Goal: Information Seeking & Learning: Learn about a topic

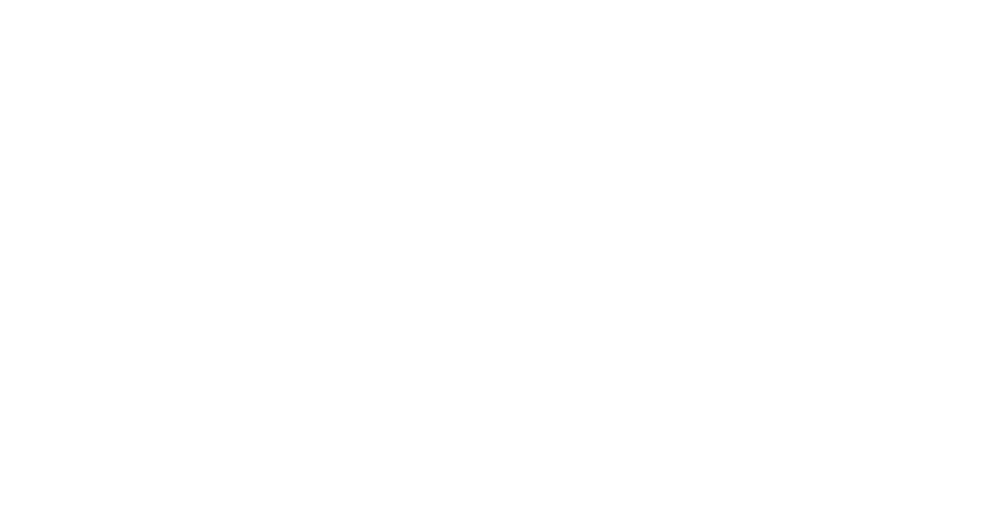
select select
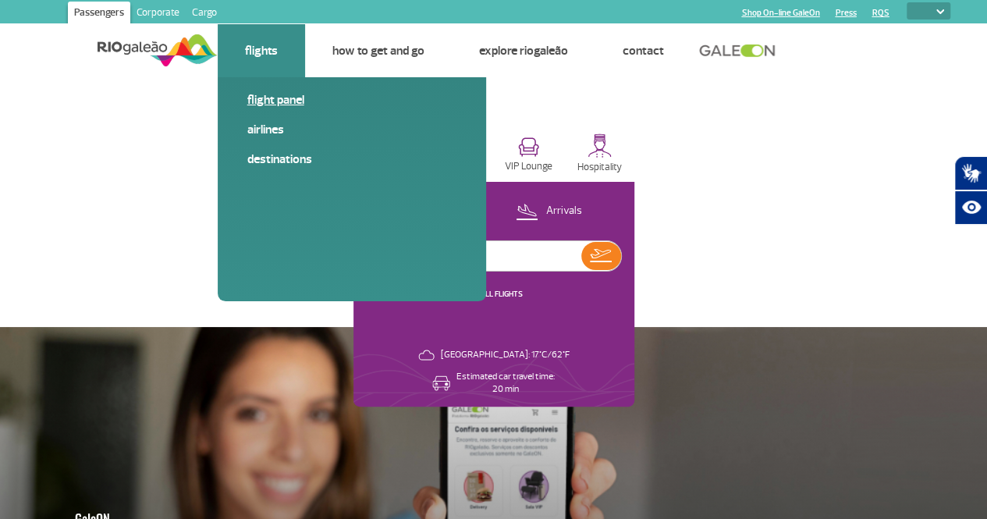
click at [267, 98] on link "Flight panel" at bounding box center [351, 99] width 209 height 17
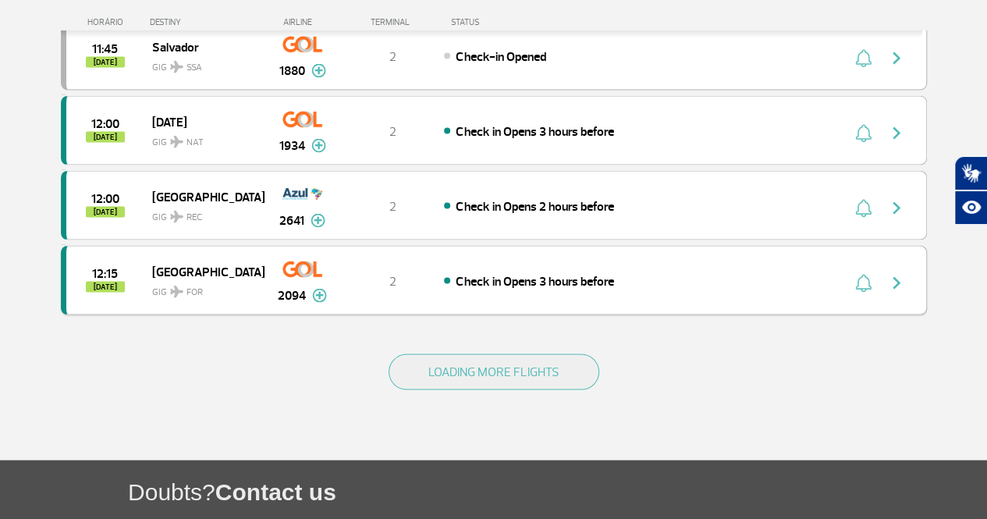
scroll to position [1482, 0]
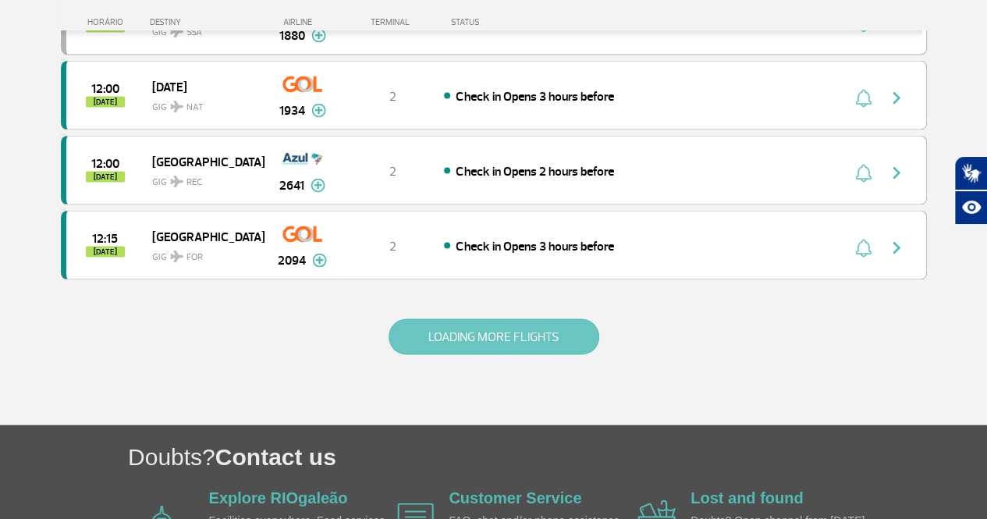
click at [487, 319] on button "LOADING MORE FLIGHTS" at bounding box center [493, 337] width 211 height 36
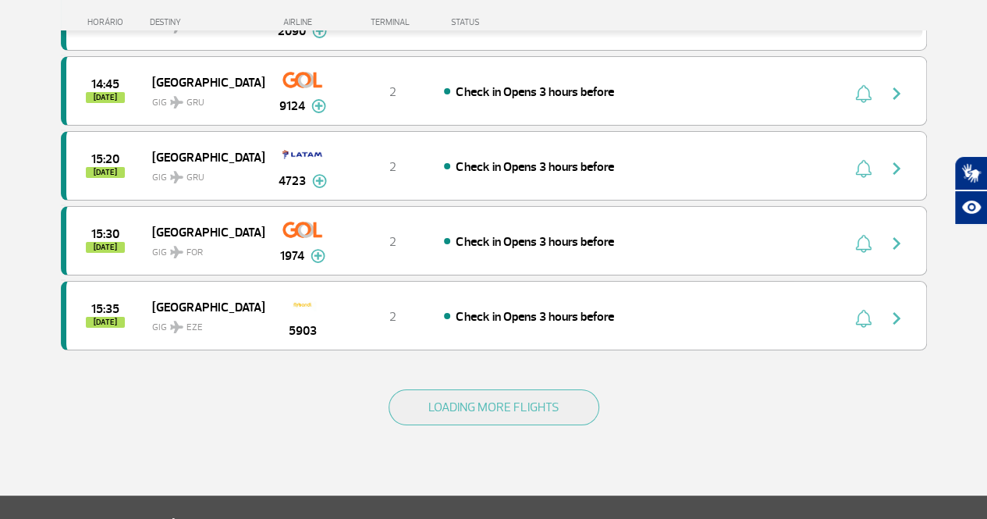
scroll to position [2964, 0]
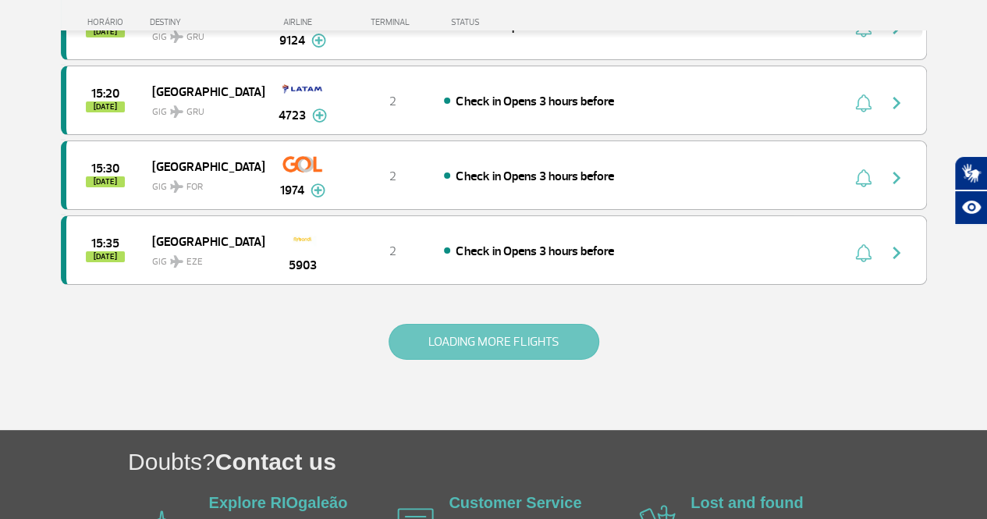
click at [467, 324] on button "LOADING MORE FLIGHTS" at bounding box center [493, 342] width 211 height 36
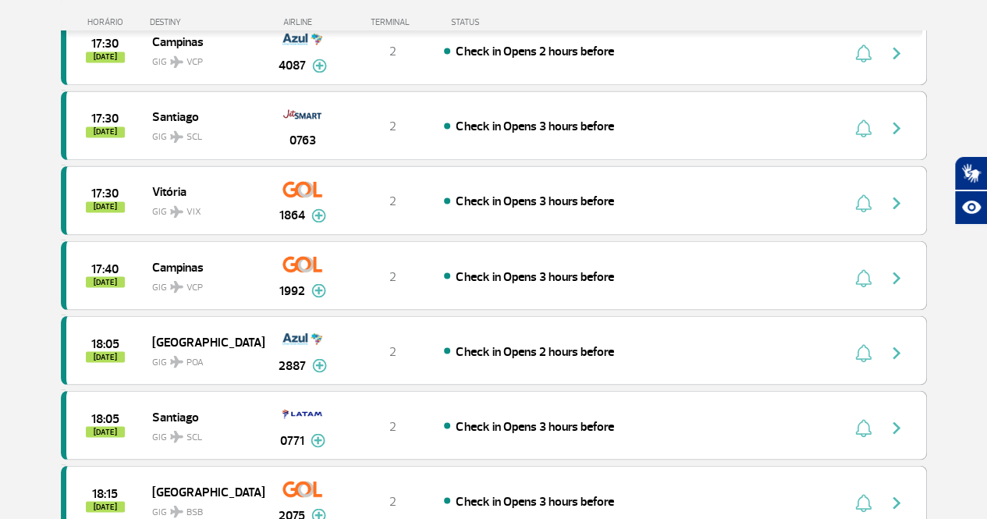
scroll to position [4290, 0]
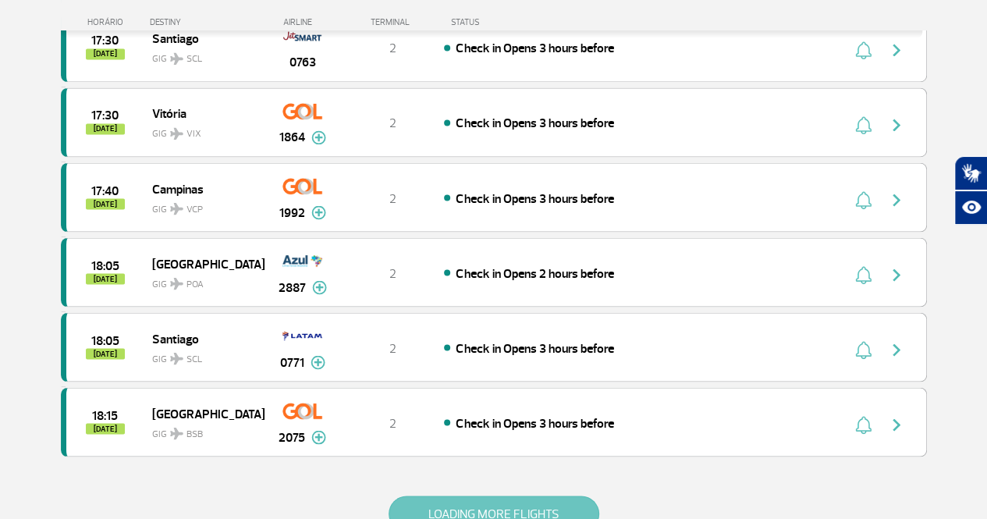
click at [484, 495] on button "LOADING MORE FLIGHTS" at bounding box center [493, 513] width 211 height 36
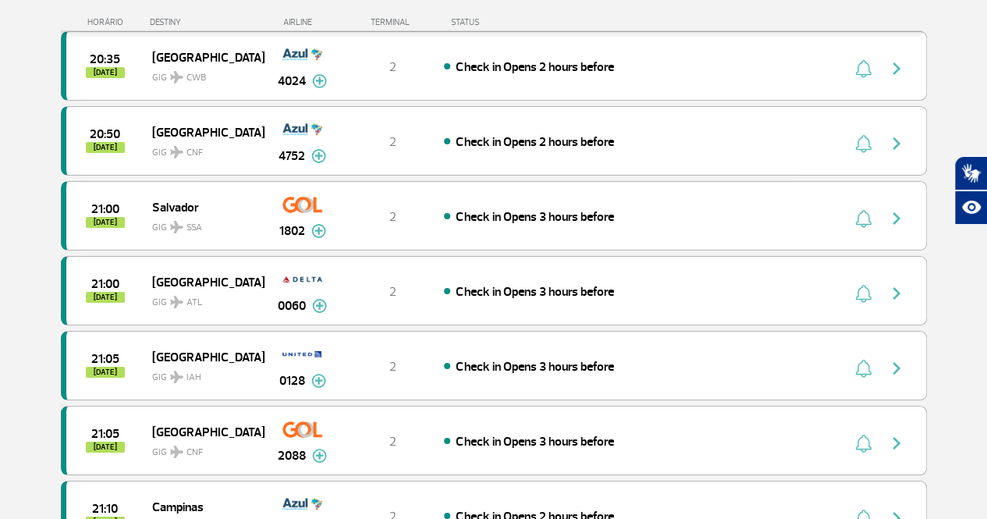
scroll to position [5851, 0]
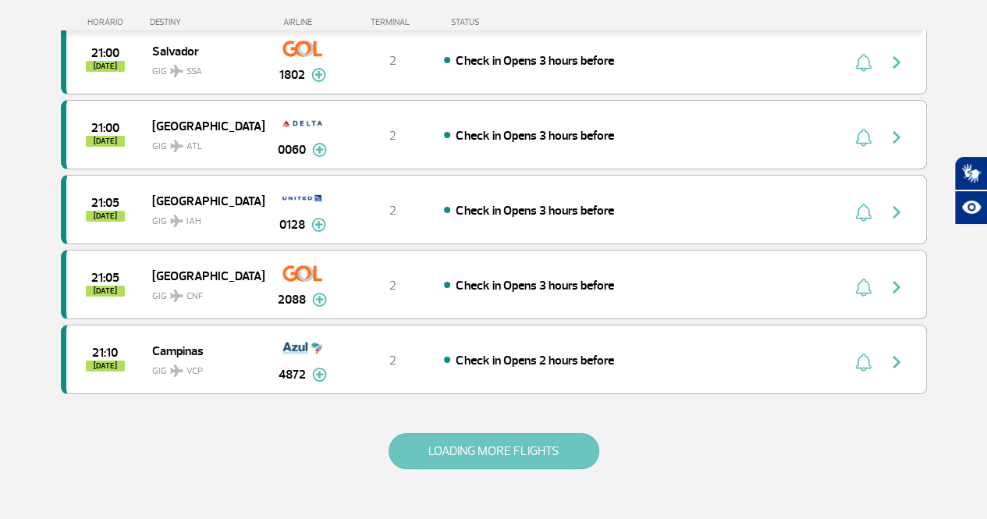
click at [495, 433] on button "LOADING MORE FLIGHTS" at bounding box center [493, 451] width 211 height 36
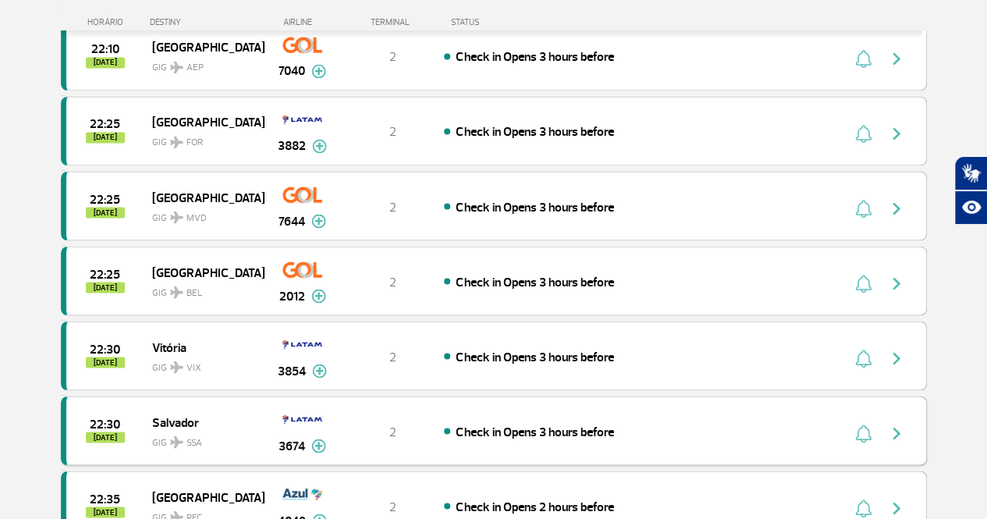
scroll to position [7255, 0]
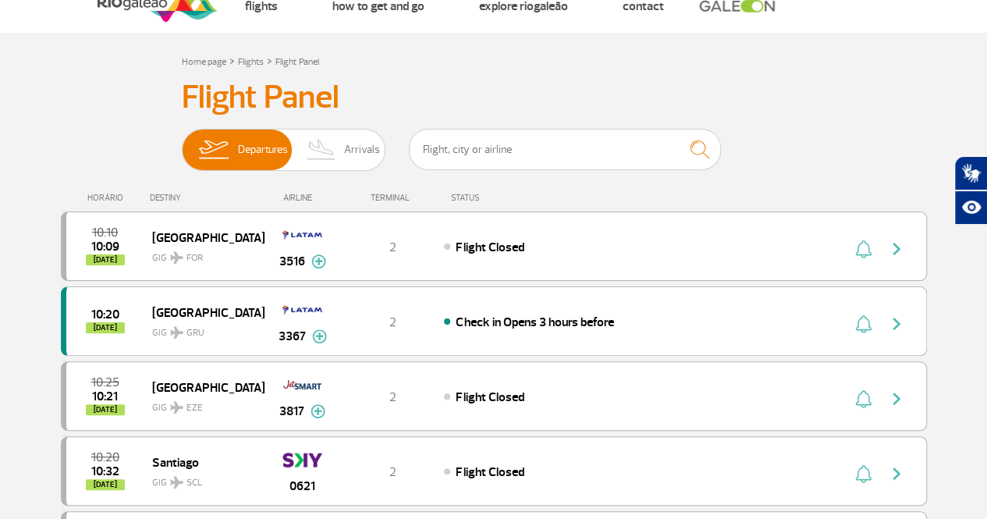
scroll to position [0, 0]
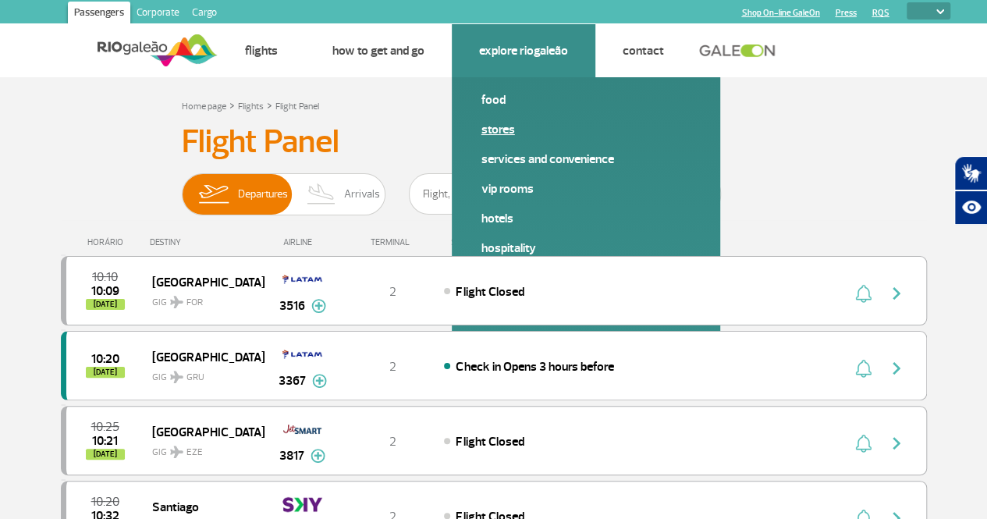
click at [501, 133] on link "Stores" at bounding box center [585, 129] width 209 height 17
click at [496, 96] on link "Food" at bounding box center [585, 99] width 209 height 17
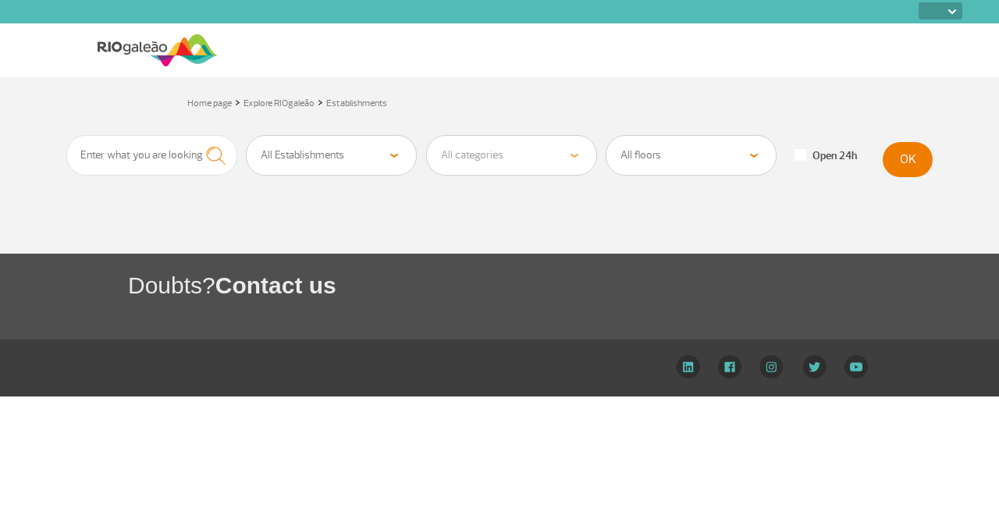
select select
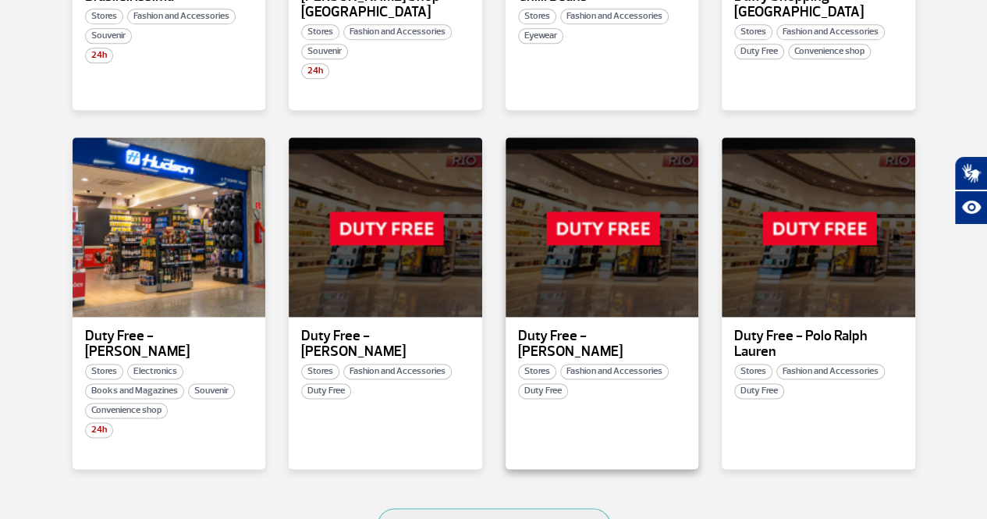
scroll to position [936, 0]
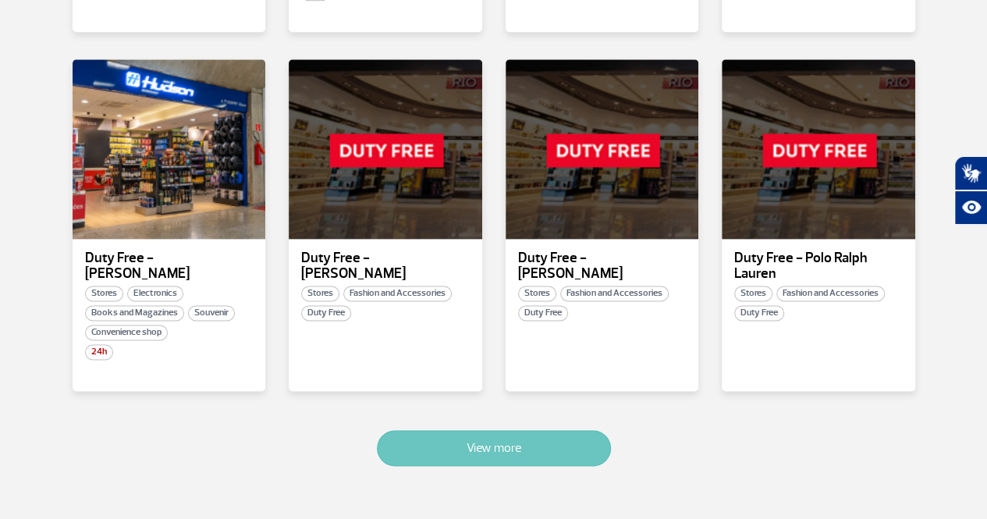
click at [527, 430] on button "View more" at bounding box center [494, 448] width 234 height 36
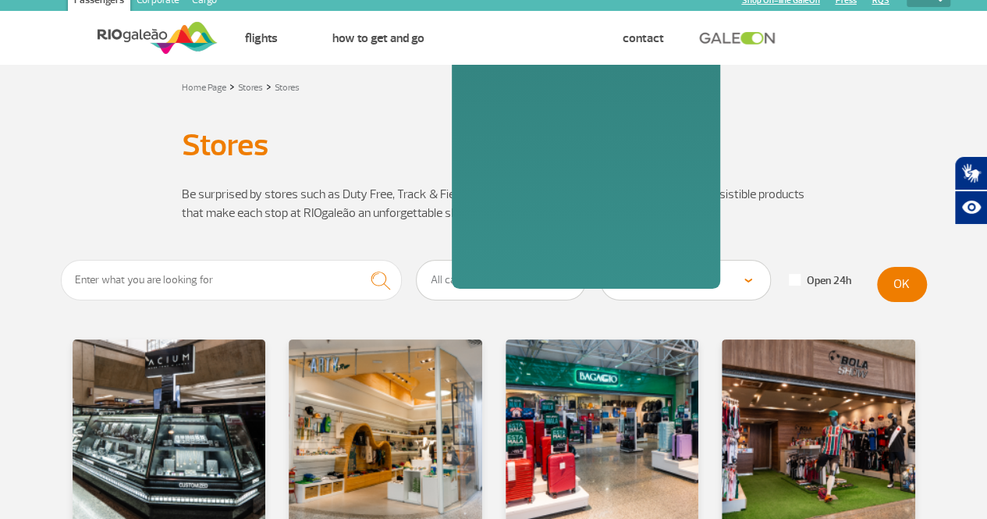
scroll to position [12, 0]
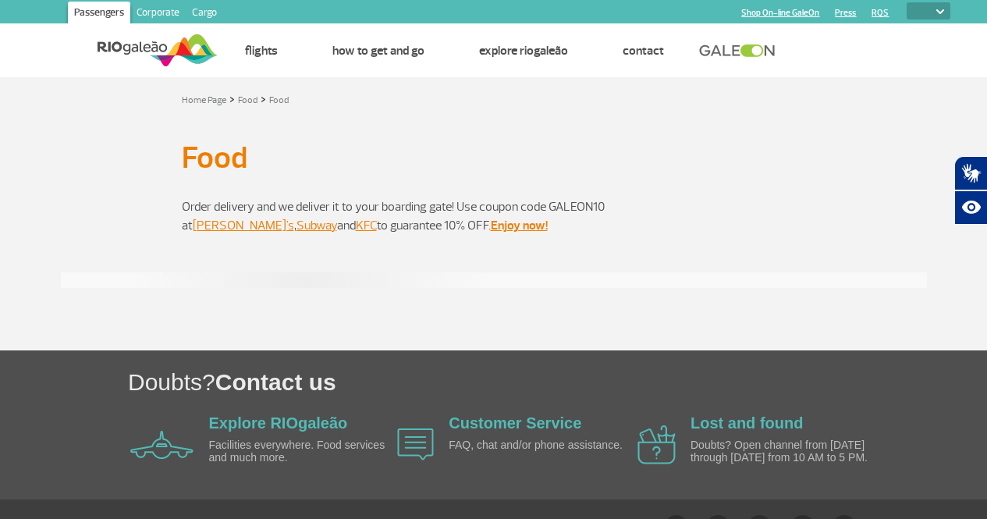
select select
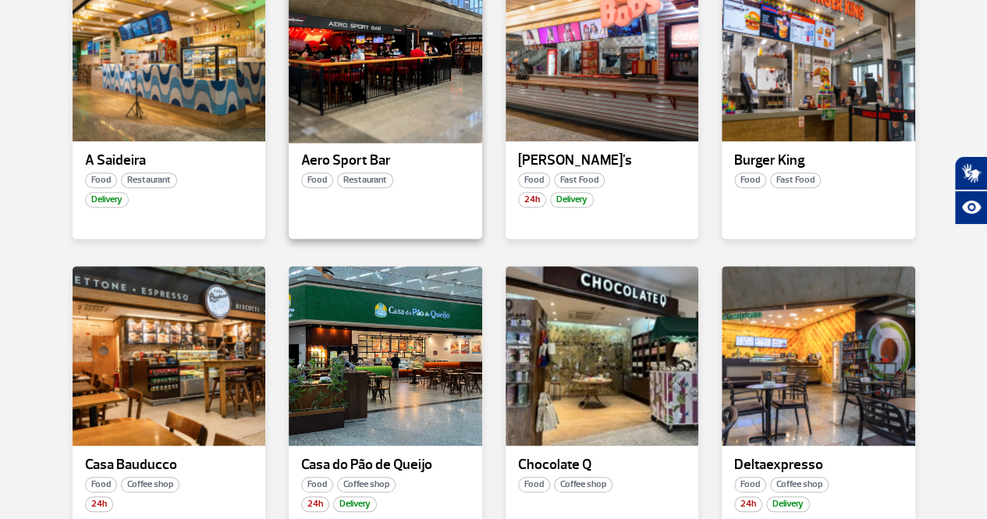
scroll to position [468, 0]
